Goal: Task Accomplishment & Management: Use online tool/utility

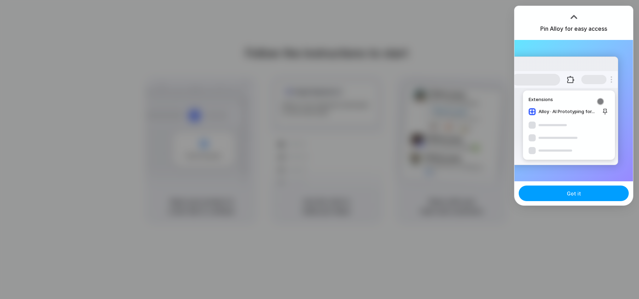
click at [570, 196] on span "Got it" at bounding box center [574, 193] width 14 height 7
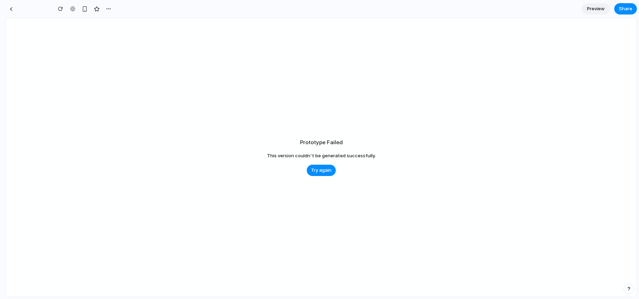
type input "**********"
click at [328, 167] on button "Try again" at bounding box center [321, 170] width 29 height 11
click at [319, 171] on span "Try again" at bounding box center [321, 170] width 21 height 7
click at [247, 8] on div "button" at bounding box center [245, 8] width 5 height 5
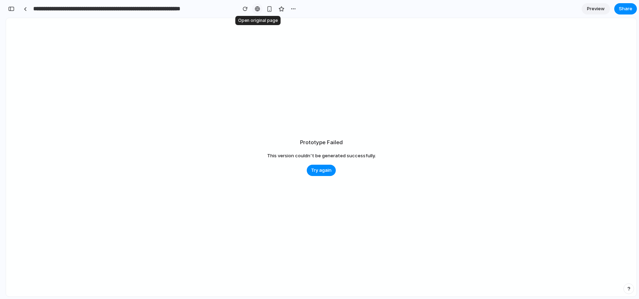
click at [257, 8] on div at bounding box center [257, 9] width 5 height 6
click at [270, 9] on div "button" at bounding box center [269, 9] width 6 height 6
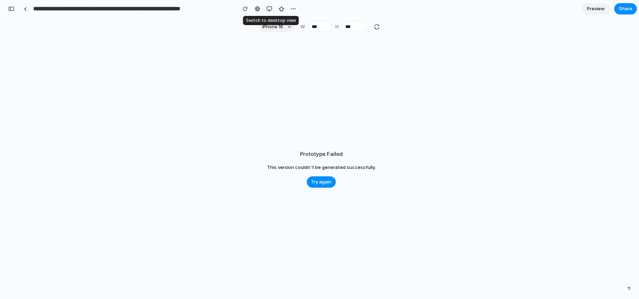
click at [270, 9] on div "button" at bounding box center [269, 9] width 6 height 6
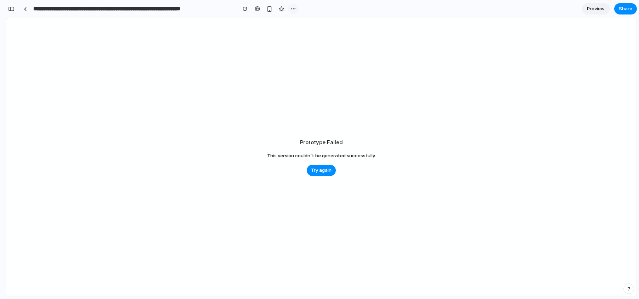
click at [293, 10] on div "button" at bounding box center [293, 9] width 6 height 6
click at [304, 35] on span "Delete" at bounding box center [307, 35] width 15 height 7
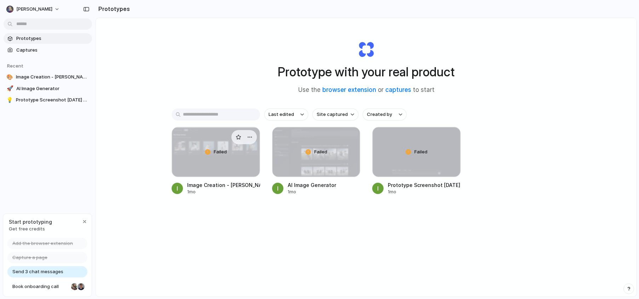
click at [245, 166] on div "Failed" at bounding box center [216, 152] width 88 height 50
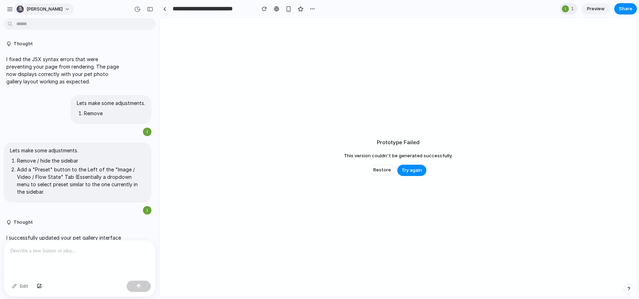
click at [42, 4] on button "[PERSON_NAME]" at bounding box center [44, 9] width 60 height 11
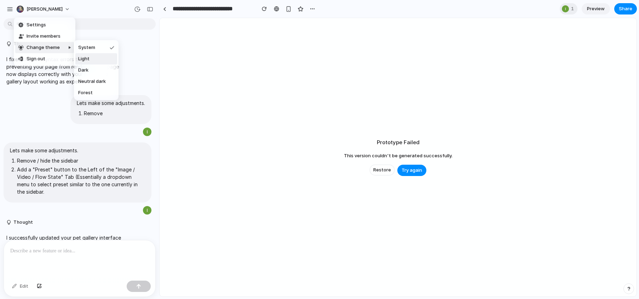
click at [281, 95] on div "Settings Invite members Change theme Sign out" at bounding box center [319, 149] width 639 height 299
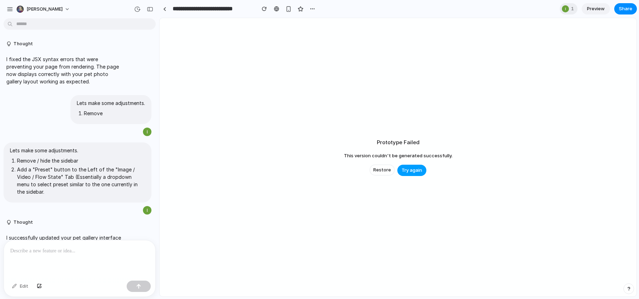
click at [411, 176] on div "Restore Try again" at bounding box center [398, 170] width 57 height 11
click at [167, 7] on link at bounding box center [164, 9] width 11 height 11
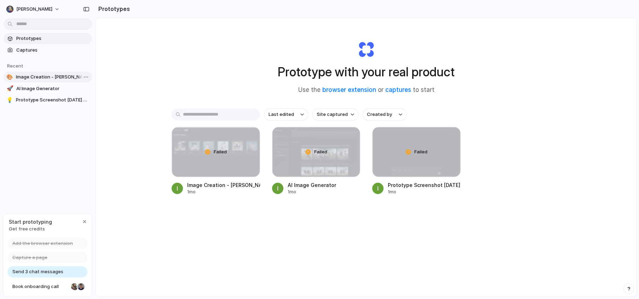
click at [50, 77] on span "Image Creation - [PERSON_NAME][URL]" at bounding box center [52, 77] width 73 height 7
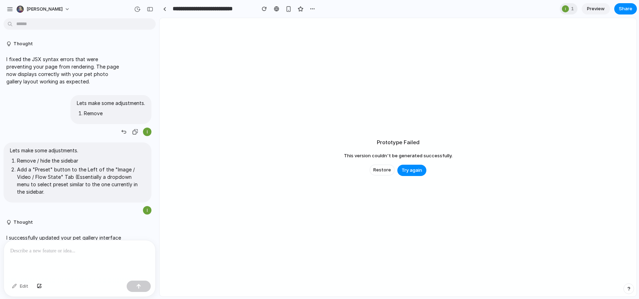
click at [146, 132] on div at bounding box center [147, 132] width 8 height 8
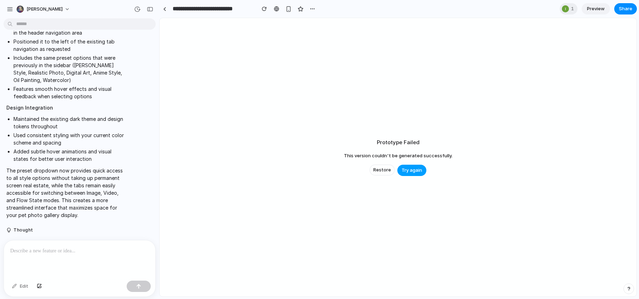
click at [417, 171] on span "Try again" at bounding box center [412, 170] width 21 height 7
click at [264, 10] on div "button" at bounding box center [264, 8] width 5 height 5
click at [162, 11] on link at bounding box center [164, 9] width 11 height 11
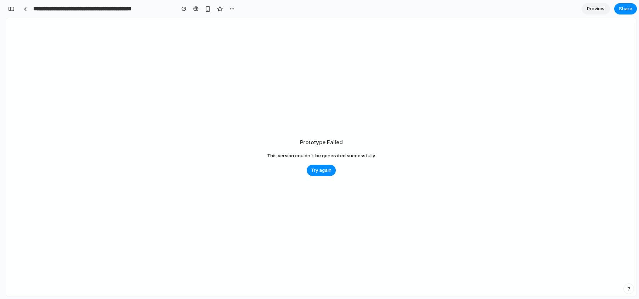
click at [599, 10] on span "Preview" at bounding box center [596, 8] width 18 height 7
click at [599, 10] on span "Edit" at bounding box center [596, 8] width 8 height 7
